Goal: Task Accomplishment & Management: Complete application form

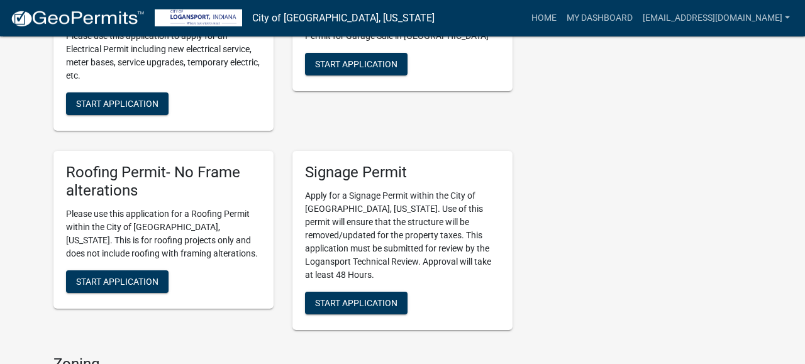
scroll to position [826, 0]
click at [103, 274] on button "Start Application" at bounding box center [117, 281] width 102 height 23
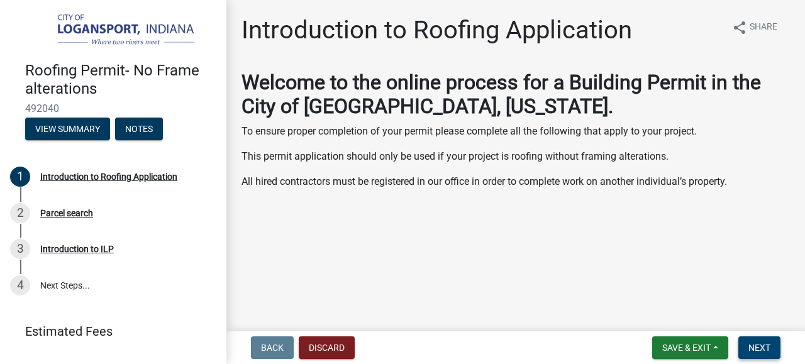
click at [761, 346] on span "Next" at bounding box center [759, 348] width 22 height 10
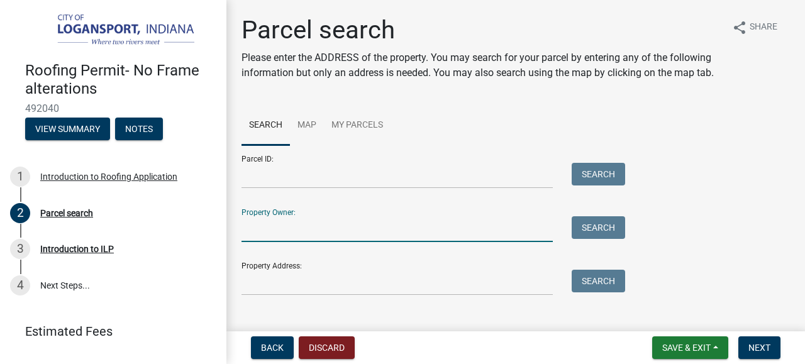
click at [263, 218] on input "Property Owner:" at bounding box center [396, 229] width 311 height 26
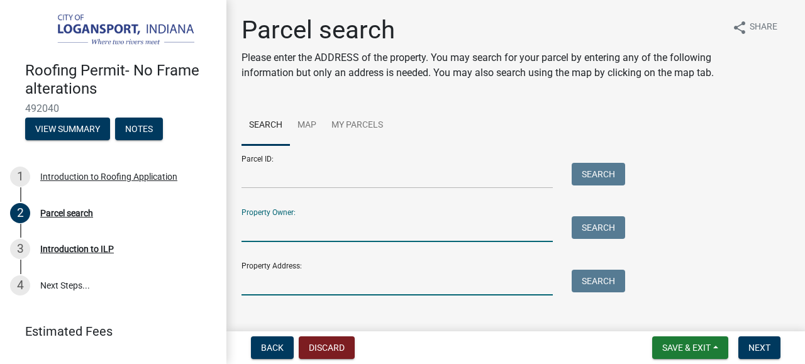
click at [273, 279] on input "Property Address:" at bounding box center [396, 283] width 311 height 26
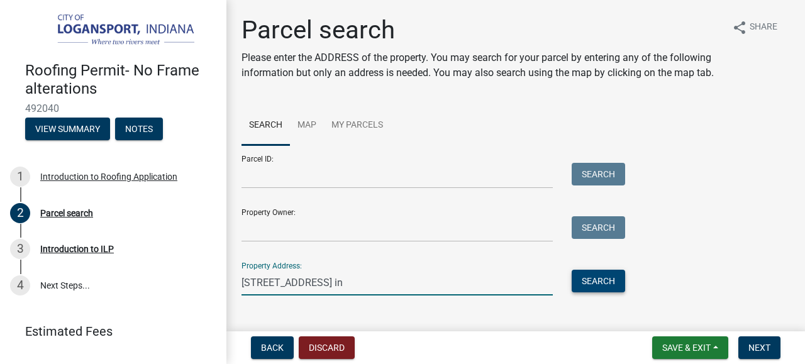
type input "[STREET_ADDRESS] in"
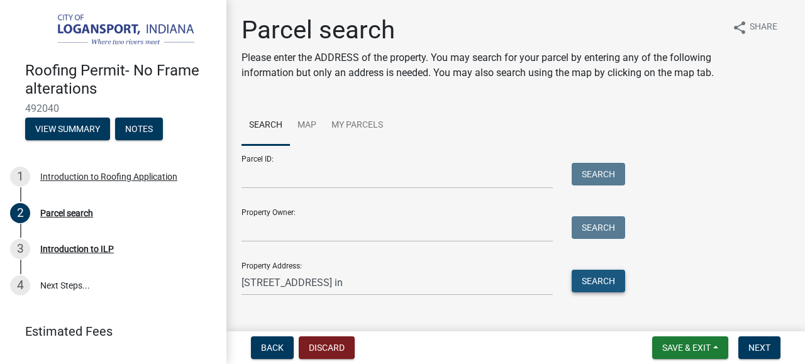
click at [587, 281] on button "Search" at bounding box center [597, 281] width 53 height 23
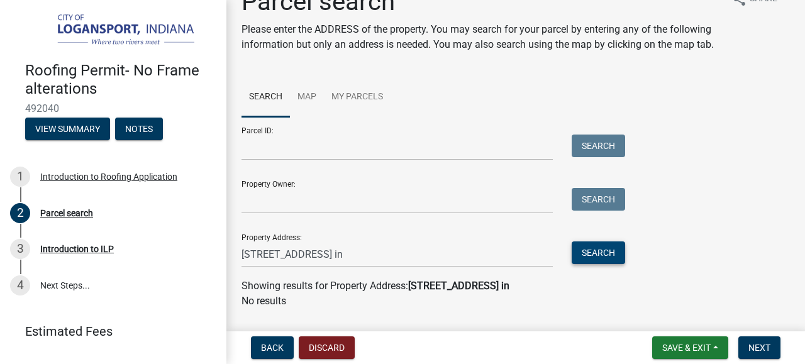
scroll to position [11, 0]
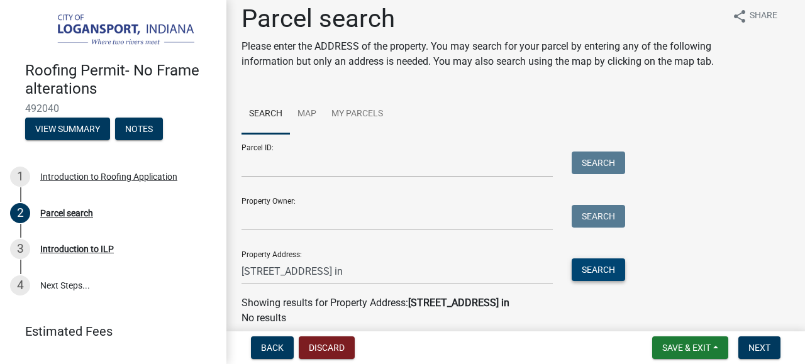
click at [571, 258] on button "Search" at bounding box center [597, 269] width 53 height 23
click at [378, 272] on input "[STREET_ADDRESS] in" at bounding box center [396, 271] width 311 height 26
click at [586, 274] on button "Search" at bounding box center [597, 269] width 53 height 23
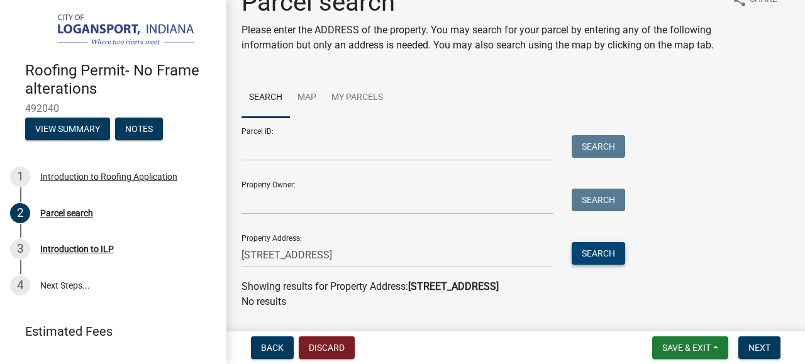
scroll to position [28, 0]
click at [364, 256] on input "[STREET_ADDRESS]" at bounding box center [396, 255] width 311 height 26
click at [586, 250] on button "Search" at bounding box center [597, 253] width 53 height 23
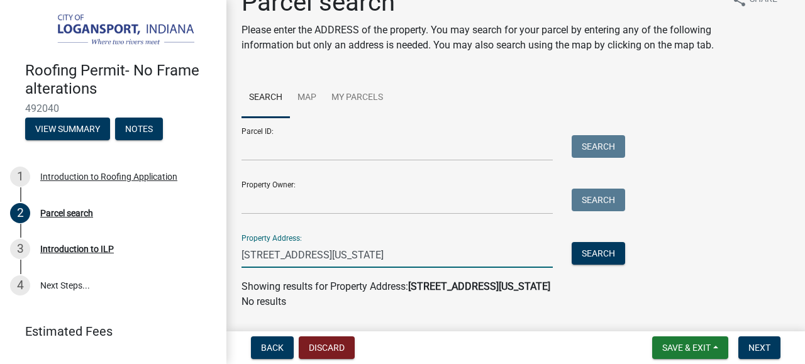
click at [423, 254] on input "[STREET_ADDRESS][US_STATE]" at bounding box center [396, 255] width 311 height 26
click at [583, 245] on button "Search" at bounding box center [597, 253] width 53 height 23
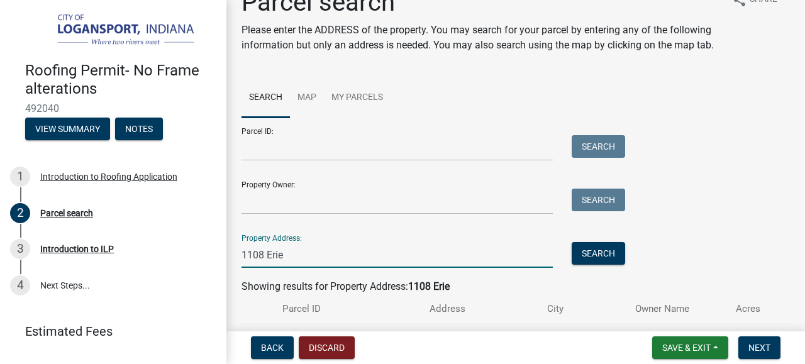
click at [295, 253] on input "1108 Erie" at bounding box center [396, 255] width 311 height 26
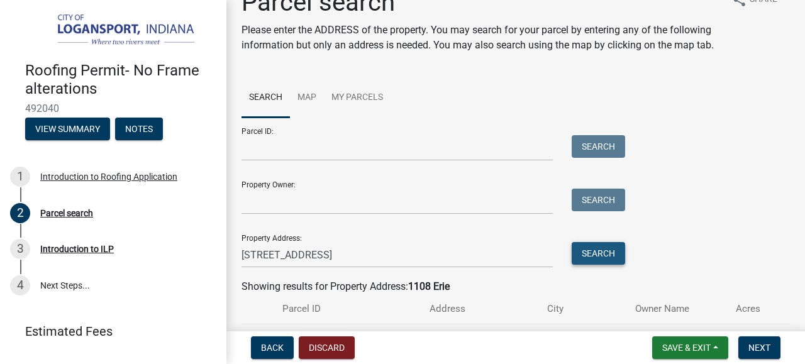
click at [588, 252] on button "Search" at bounding box center [597, 253] width 53 height 23
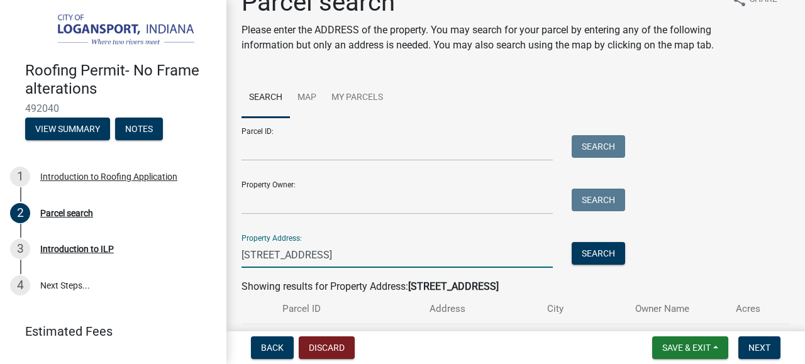
click at [304, 251] on input "[STREET_ADDRESS]" at bounding box center [396, 255] width 311 height 26
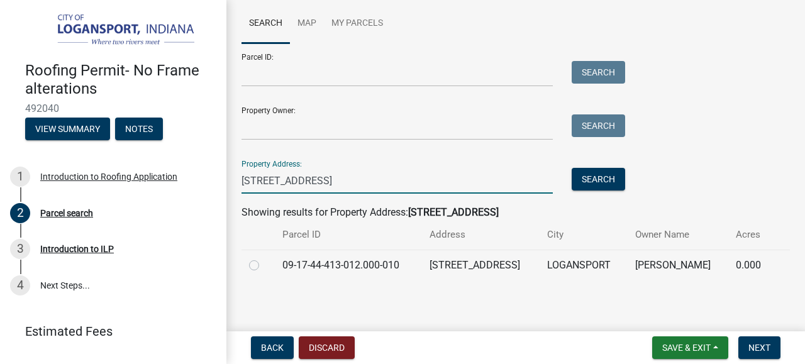
scroll to position [105, 0]
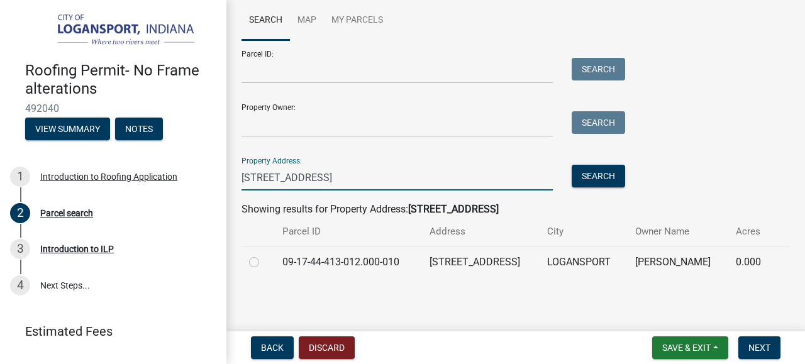
type input "[STREET_ADDRESS]"
click at [264, 255] on label at bounding box center [264, 255] width 0 height 0
click at [264, 261] on input "radio" at bounding box center [268, 259] width 8 height 8
radio input "true"
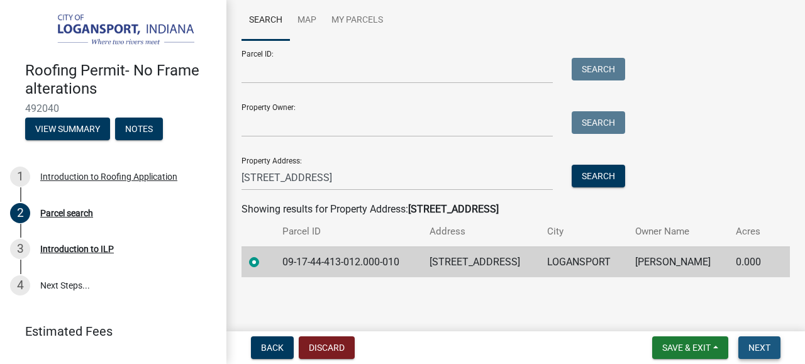
click at [758, 349] on span "Next" at bounding box center [759, 348] width 22 height 10
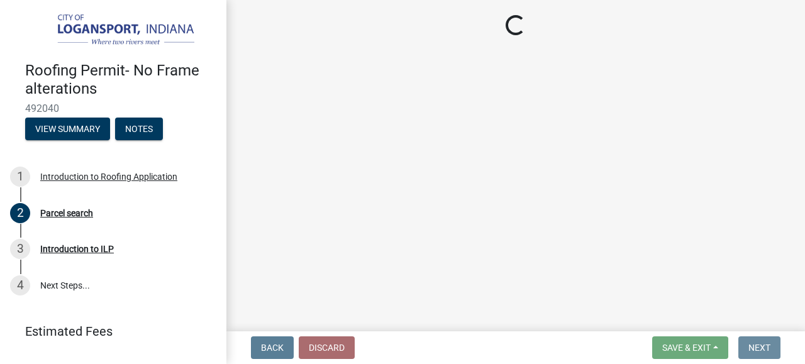
scroll to position [0, 0]
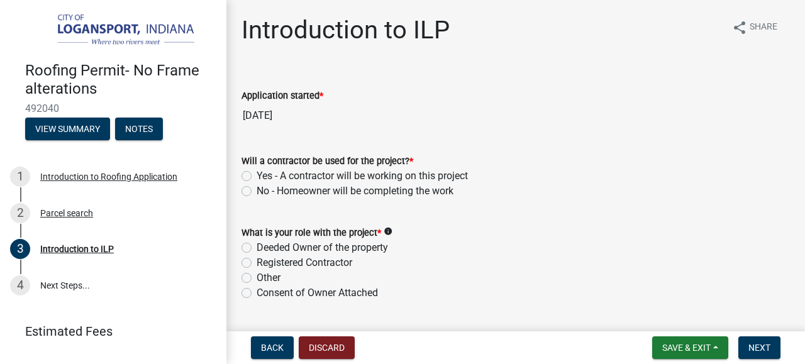
click at [256, 173] on label "Yes - A contractor will be working on this project" at bounding box center [361, 175] width 211 height 15
click at [256, 173] on input "Yes - A contractor will be working on this project" at bounding box center [260, 172] width 8 height 8
radio input "true"
click at [256, 263] on label "Registered Contractor" at bounding box center [304, 262] width 96 height 15
click at [256, 263] on input "Registered Contractor" at bounding box center [260, 259] width 8 height 8
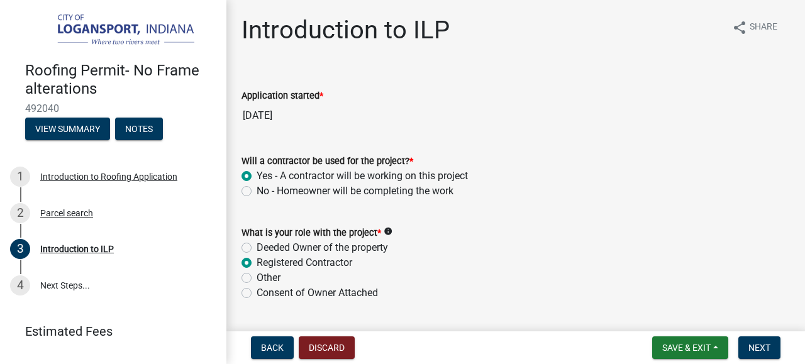
radio input "true"
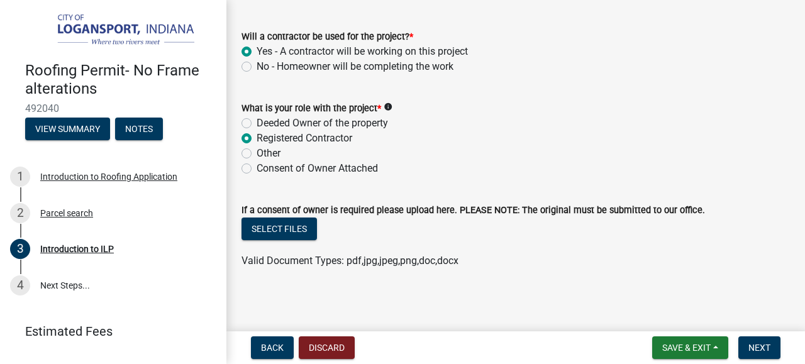
scroll to position [127, 0]
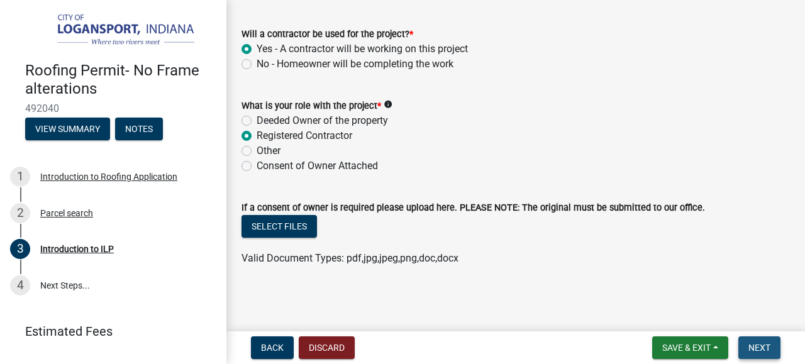
click at [756, 343] on span "Next" at bounding box center [759, 348] width 22 height 10
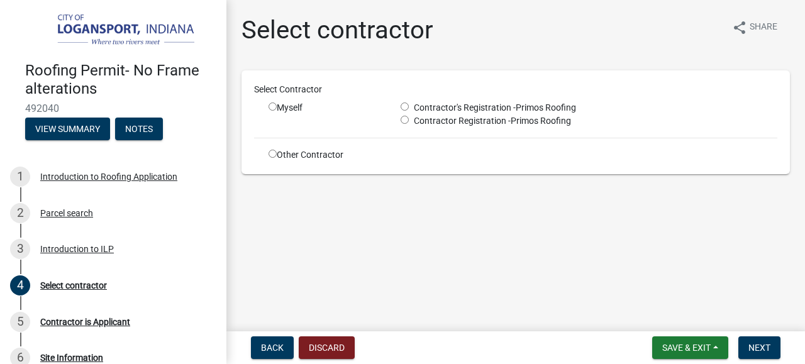
click at [273, 111] on input "radio" at bounding box center [272, 106] width 8 height 8
radio input "true"
click at [399, 107] on div "Contractor's Registration - Primos Roofing" at bounding box center [588, 107] width 395 height 13
click at [409, 107] on input "radio" at bounding box center [404, 106] width 8 height 8
radio input "true"
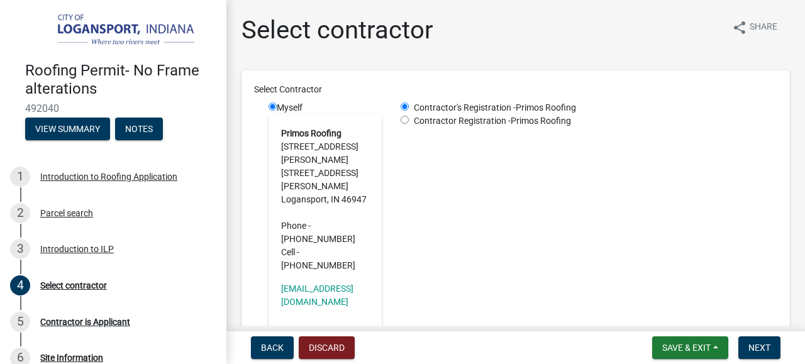
click at [423, 173] on div "Contractor's Registration - Primos Roofing Contractor Registration - Primos Roo…" at bounding box center [588, 216] width 395 height 230
click at [751, 347] on span "Next" at bounding box center [759, 348] width 22 height 10
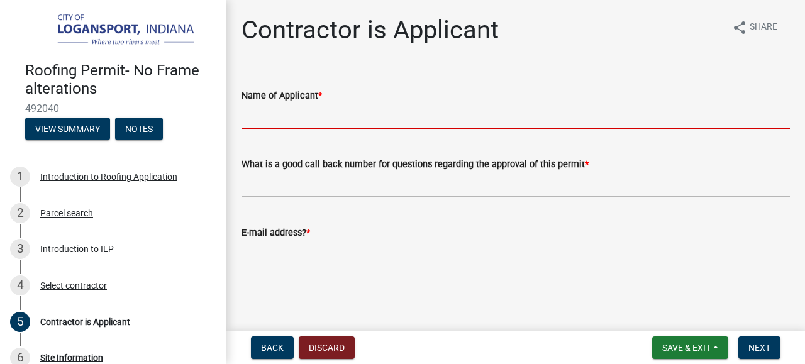
click at [370, 113] on input "Name of Applicant *" at bounding box center [515, 116] width 548 height 26
type input "e"
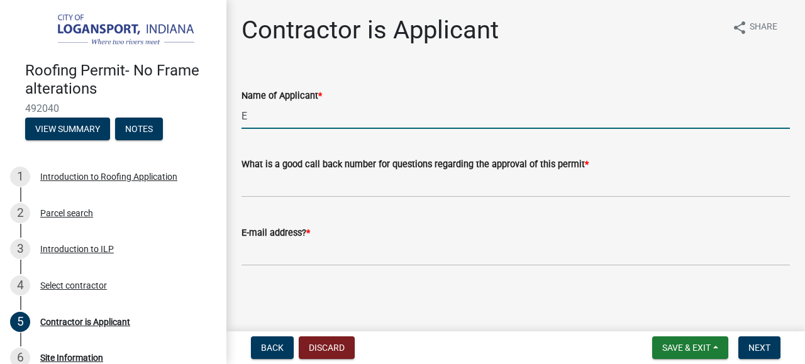
type input "[PERSON_NAME]"
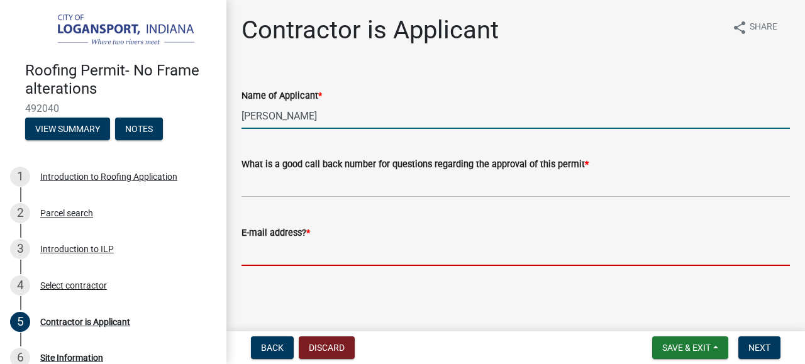
type input "[EMAIL_ADDRESS][DOMAIN_NAME]"
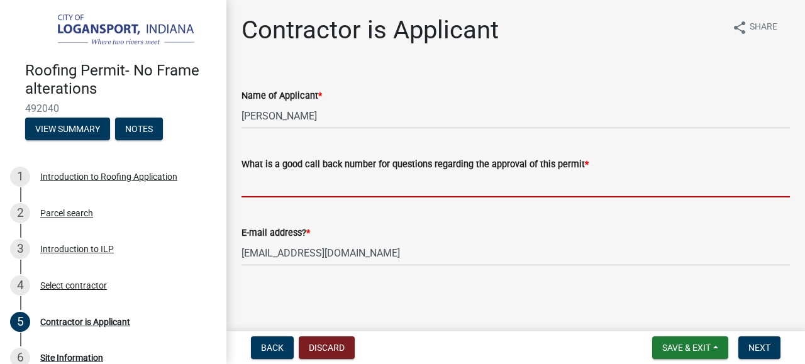
click at [280, 182] on input "What is a good call back number for questions regarding the approval of this pe…" at bounding box center [515, 185] width 548 height 26
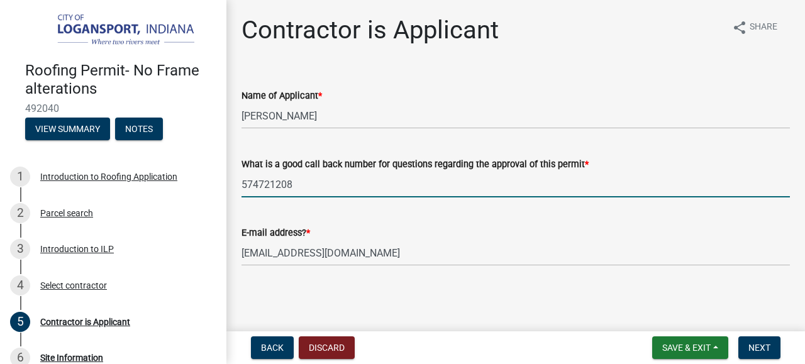
type input "5747212081"
click at [762, 347] on span "Next" at bounding box center [759, 348] width 22 height 10
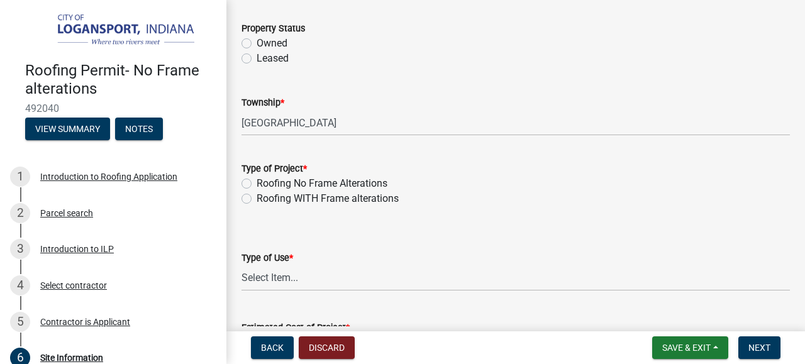
scroll to position [94, 0]
click at [256, 184] on label "Roofing No Frame Alterations" at bounding box center [321, 182] width 131 height 15
click at [256, 183] on input "Roofing No Frame Alterations" at bounding box center [260, 179] width 8 height 8
radio input "true"
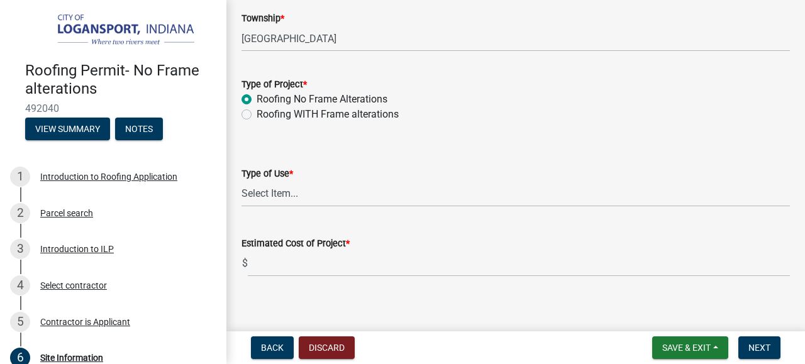
scroll to position [178, 0]
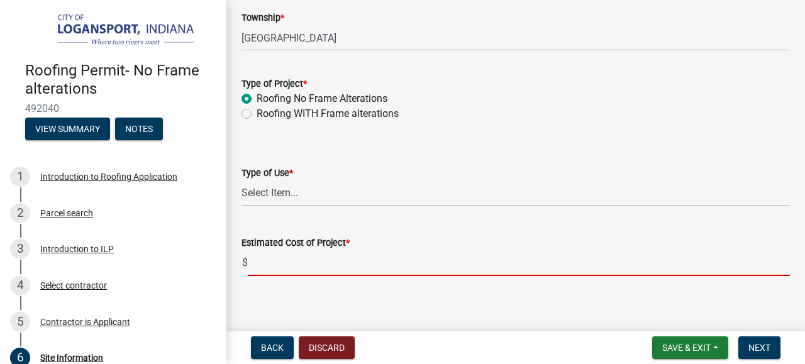
click at [286, 260] on input "text" at bounding box center [519, 263] width 542 height 26
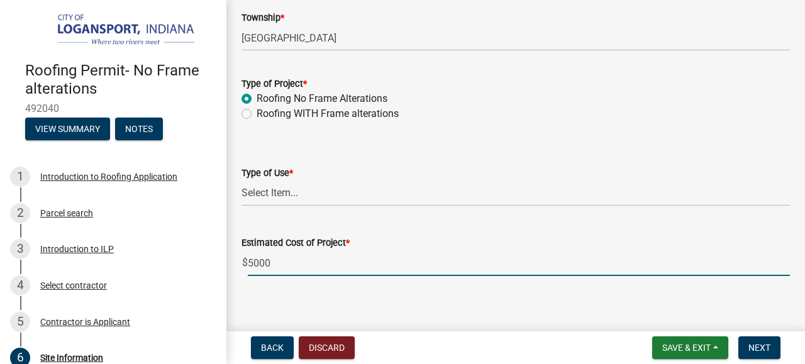
type input "5000"
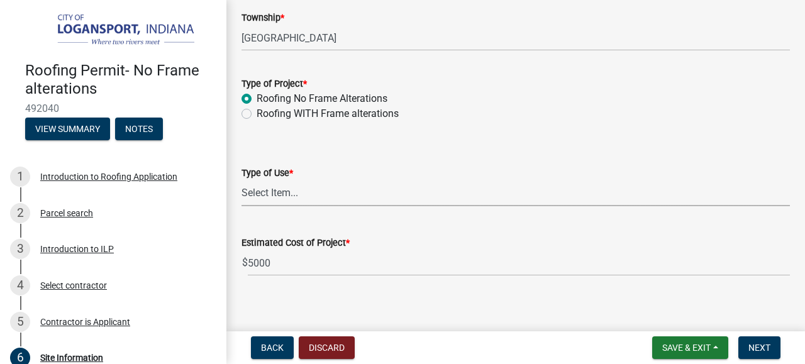
click at [241, 180] on select "Select Item... Residential Commercial/Industrial Agricultural Public/Semi Public" at bounding box center [515, 193] width 548 height 26
click option "Residential" at bounding box center [0, 0] width 0 height 0
select select "62802869-e470-474a-8a4c-8dbe1ccdd5ac"
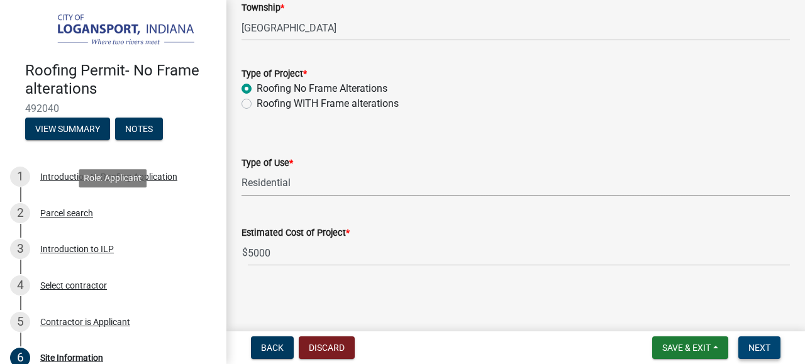
click at [755, 346] on span "Next" at bounding box center [759, 348] width 22 height 10
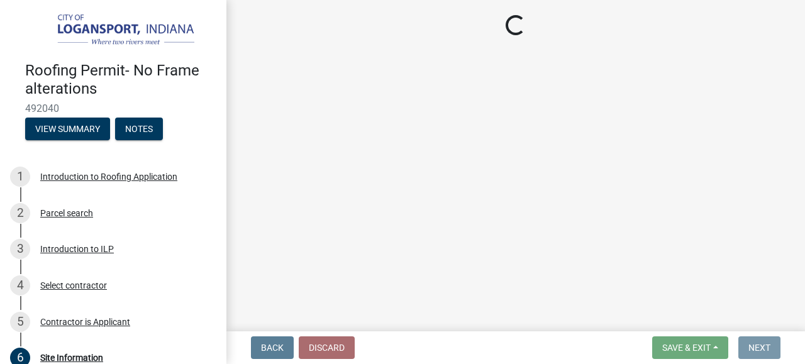
scroll to position [0, 0]
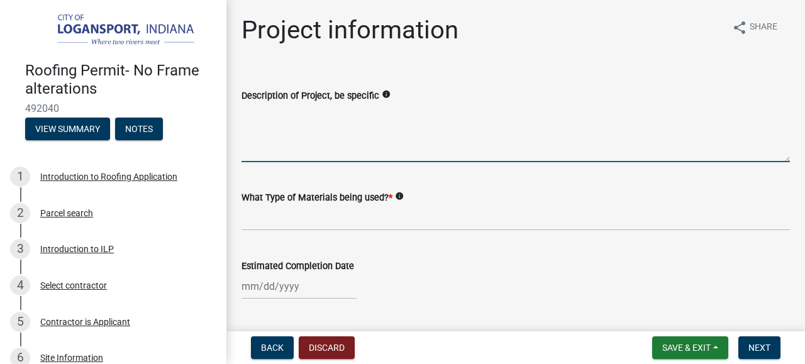
click at [310, 118] on textarea "Description of Project, be specific" at bounding box center [515, 132] width 548 height 59
type textarea "r"
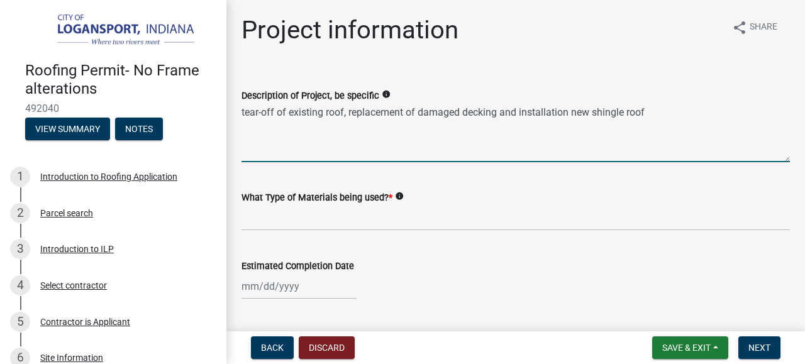
type textarea "tear-off of existing roof, replacement of damaged decking and installation new …"
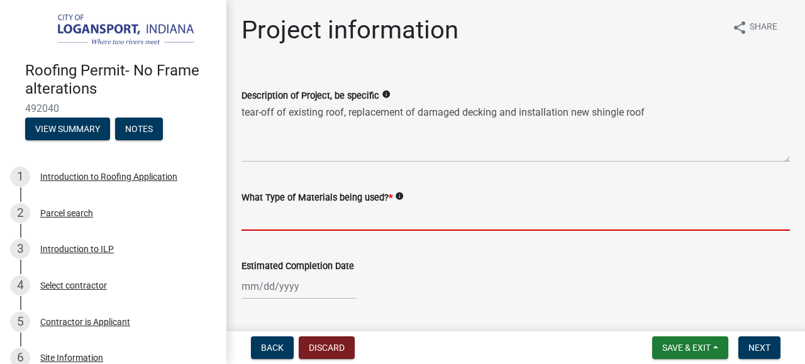
click at [255, 212] on input "What Type of Materials being used? *" at bounding box center [515, 218] width 548 height 26
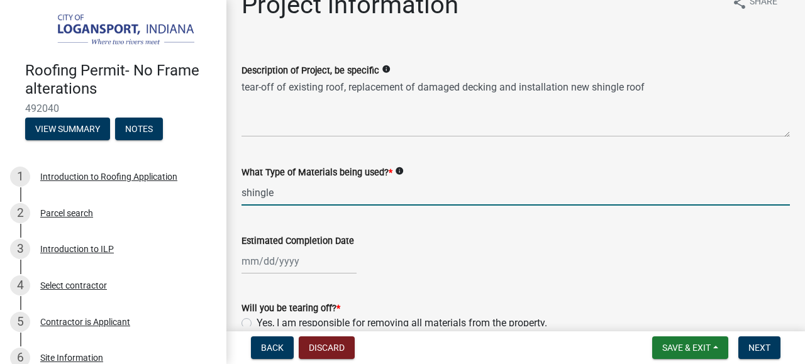
scroll to position [26, 0]
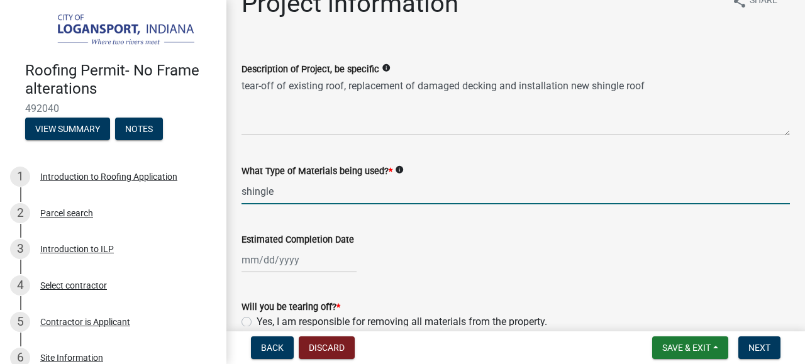
type input "shingle"
select select "10"
select select "2025"
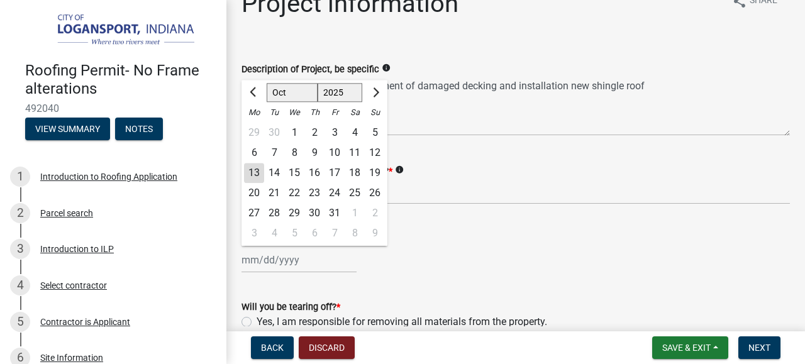
click at [252, 259] on input "Estimated Completion Date" at bounding box center [298, 260] width 115 height 26
click at [335, 172] on div "17" at bounding box center [334, 173] width 20 height 20
type input "[DATE]"
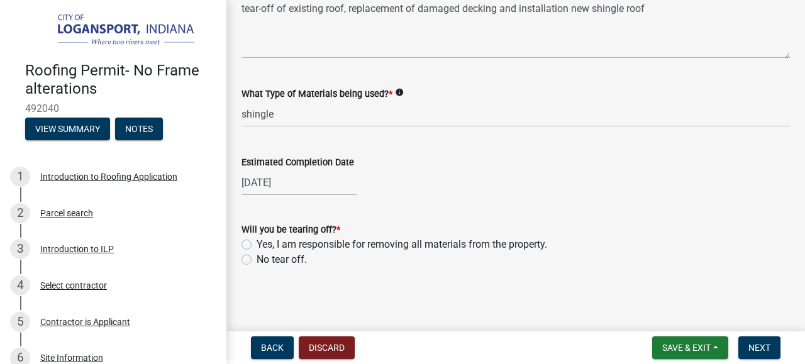
scroll to position [105, 0]
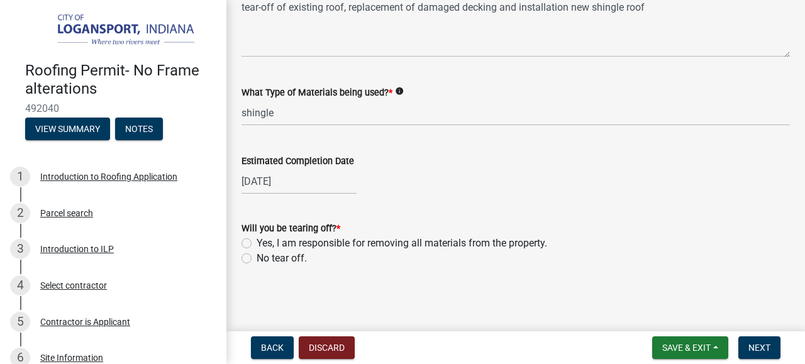
click at [256, 244] on label "Yes, I am responsible for removing all materials from the property." at bounding box center [401, 243] width 290 height 15
click at [256, 244] on input "Yes, I am responsible for removing all materials from the property." at bounding box center [260, 240] width 8 height 8
radio input "true"
click at [756, 349] on span "Next" at bounding box center [759, 348] width 22 height 10
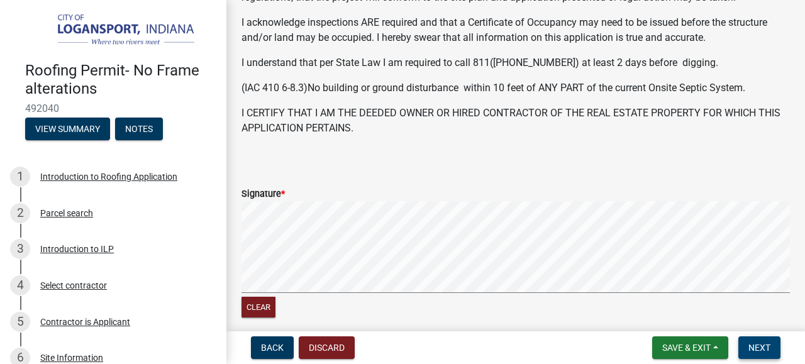
scroll to position [547, 0]
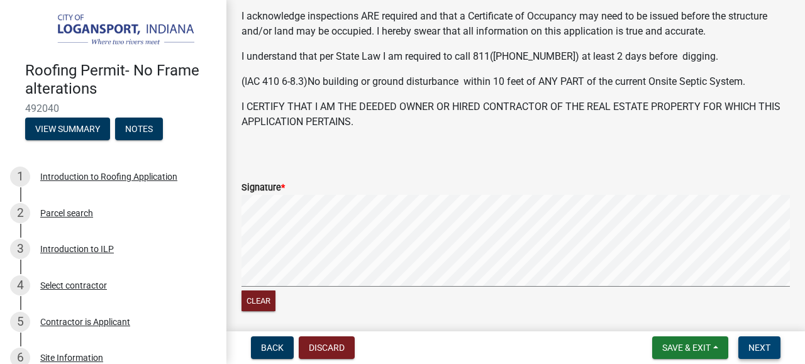
click at [765, 350] on span "Next" at bounding box center [759, 348] width 22 height 10
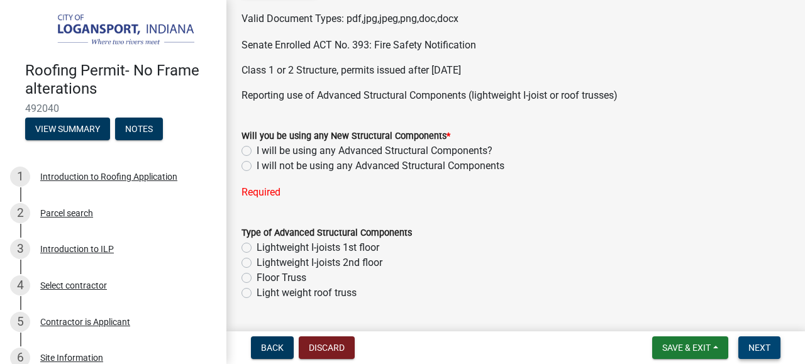
scroll to position [124, 0]
click at [256, 169] on label "I will not be using any Advanced Structural Components" at bounding box center [380, 166] width 248 height 15
click at [256, 167] on input "I will not be using any Advanced Structural Components" at bounding box center [260, 163] width 8 height 8
radio input "true"
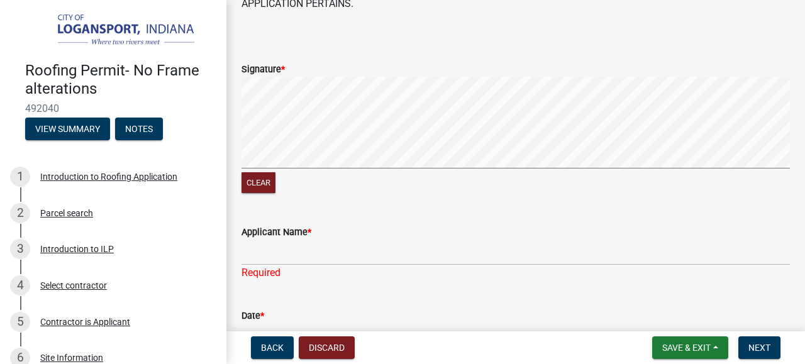
scroll to position [666, 0]
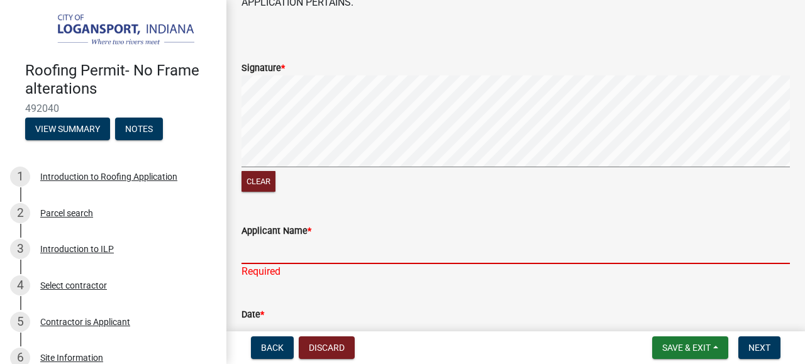
click at [260, 246] on input "Applicant Name *" at bounding box center [515, 251] width 548 height 26
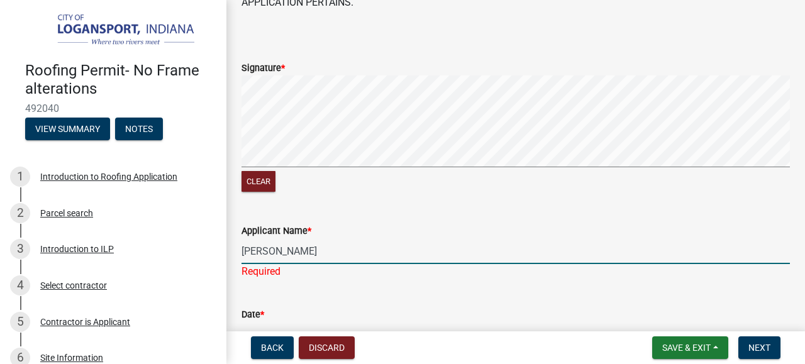
type input "[PERSON_NAME]"
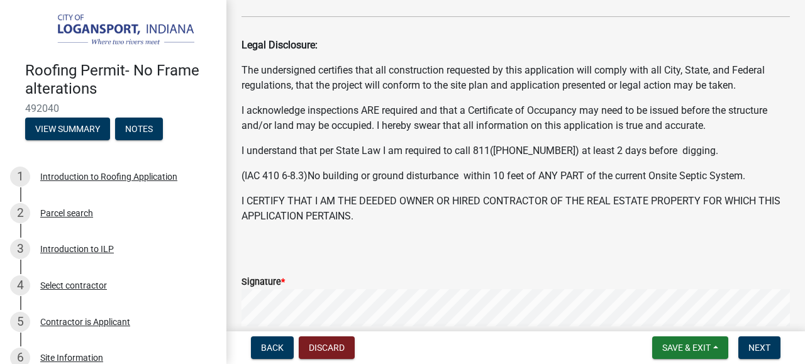
scroll to position [528, 0]
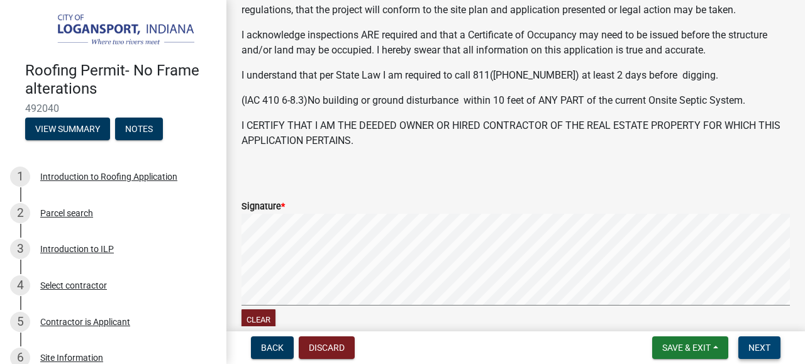
click at [767, 351] on span "Next" at bounding box center [759, 348] width 22 height 10
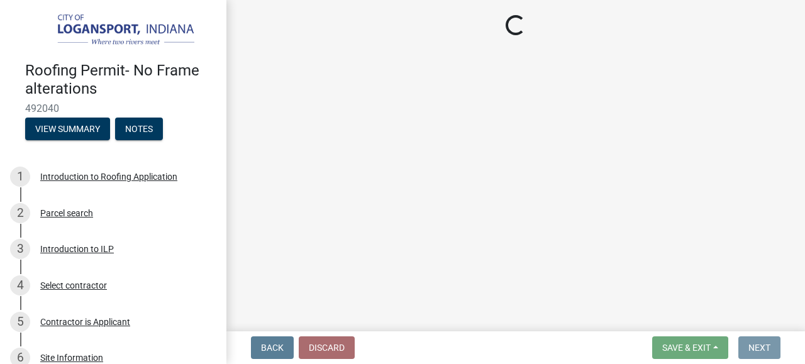
scroll to position [0, 0]
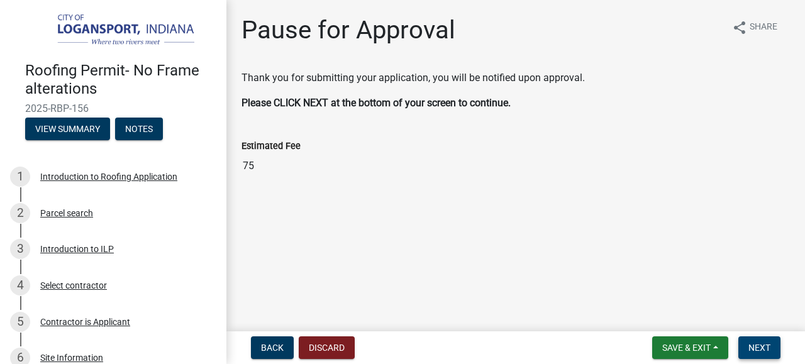
click at [764, 344] on span "Next" at bounding box center [759, 348] width 22 height 10
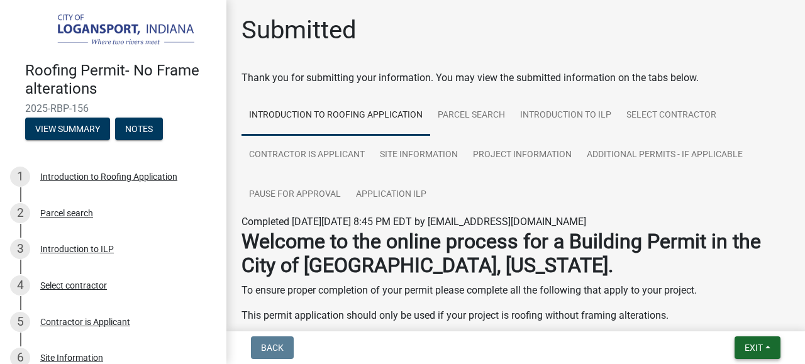
click at [755, 349] on span "Exit" at bounding box center [753, 348] width 18 height 10
